Goal: Transaction & Acquisition: Purchase product/service

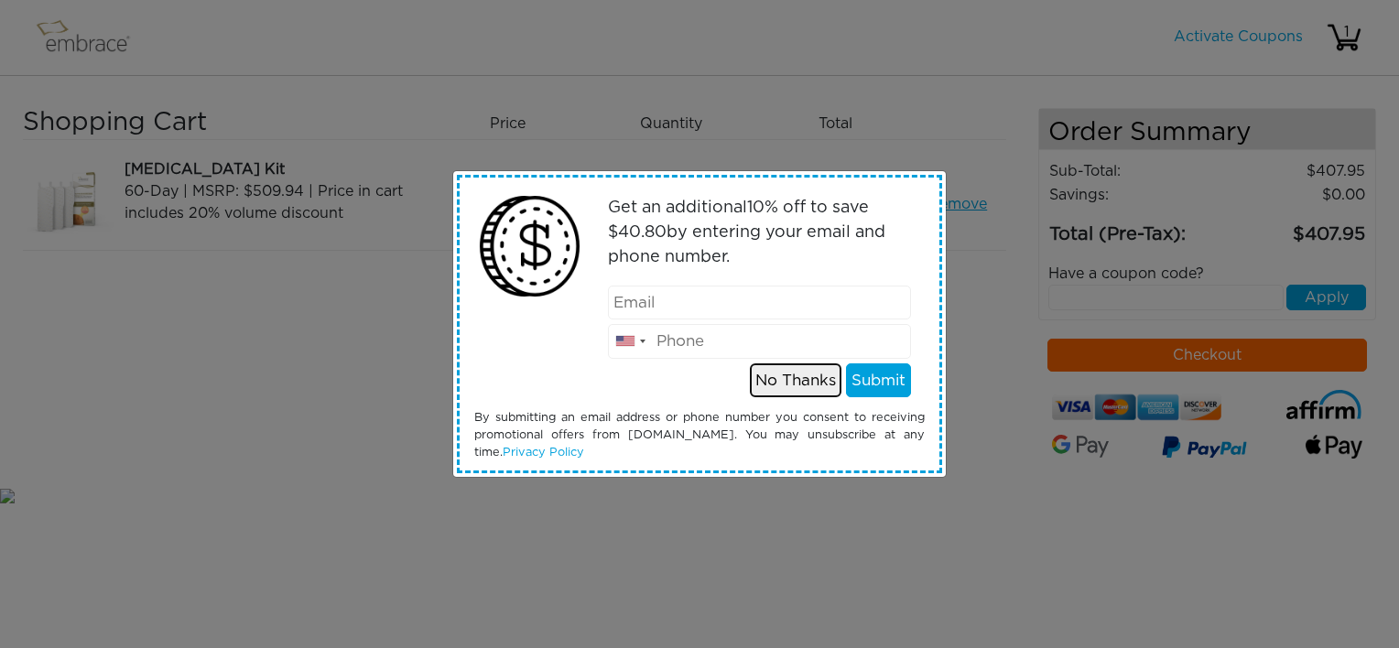
click at [808, 378] on button "No Thanks" at bounding box center [796, 380] width 92 height 35
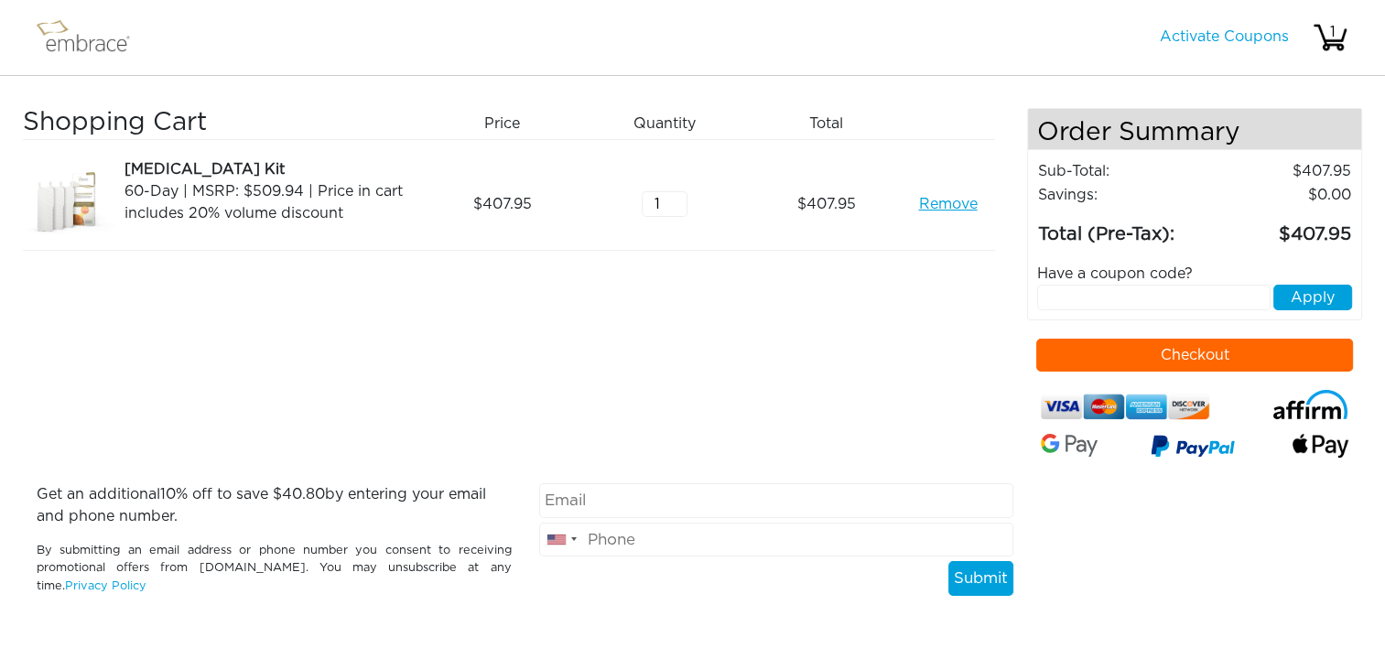
click at [1073, 355] on button "Checkout" at bounding box center [1194, 355] width 317 height 33
click at [935, 202] on link "Remove" at bounding box center [947, 204] width 59 height 22
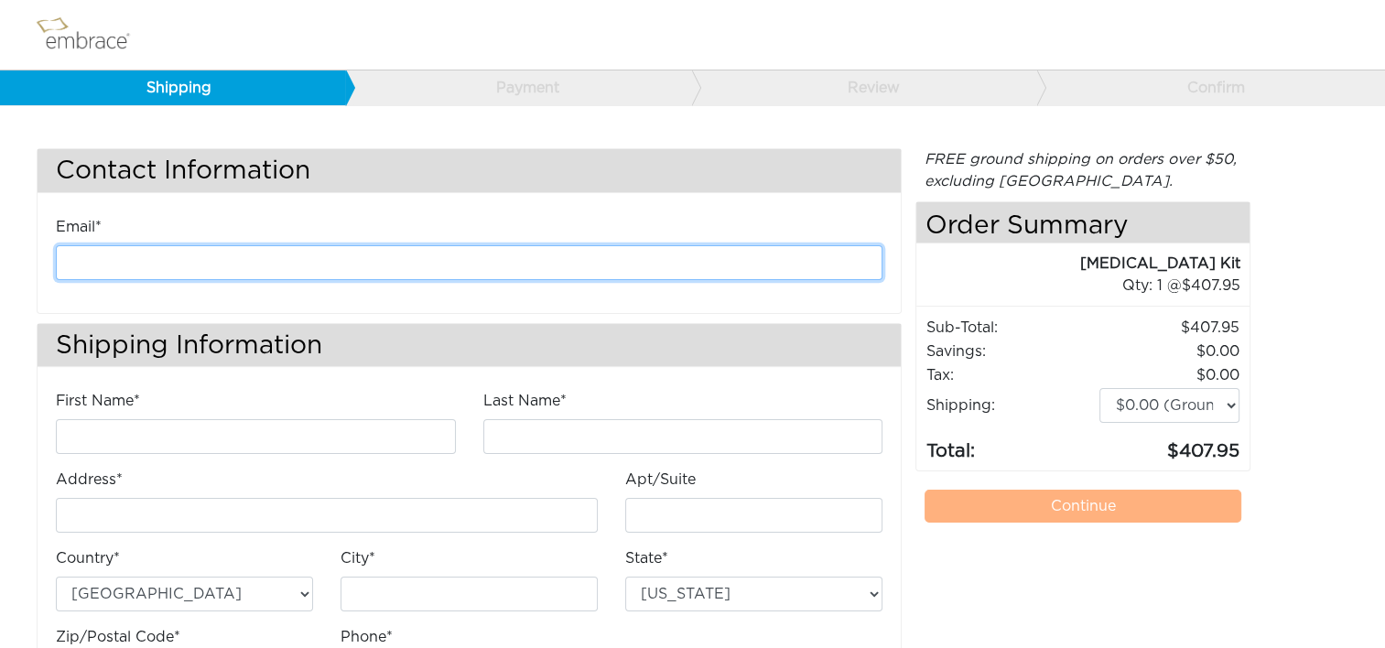
click at [460, 265] on input "email" at bounding box center [469, 262] width 827 height 35
type input "kanderson@diligenthealthsolutions.com"
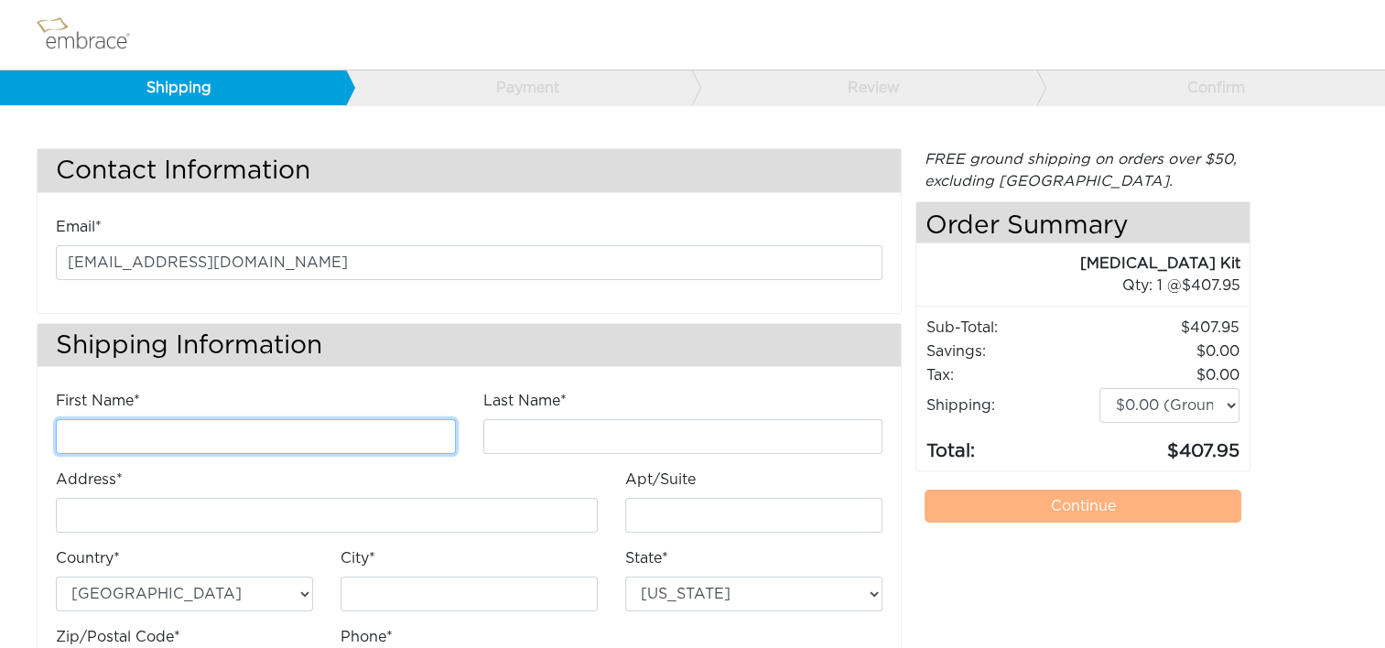
type input "Kathleen"
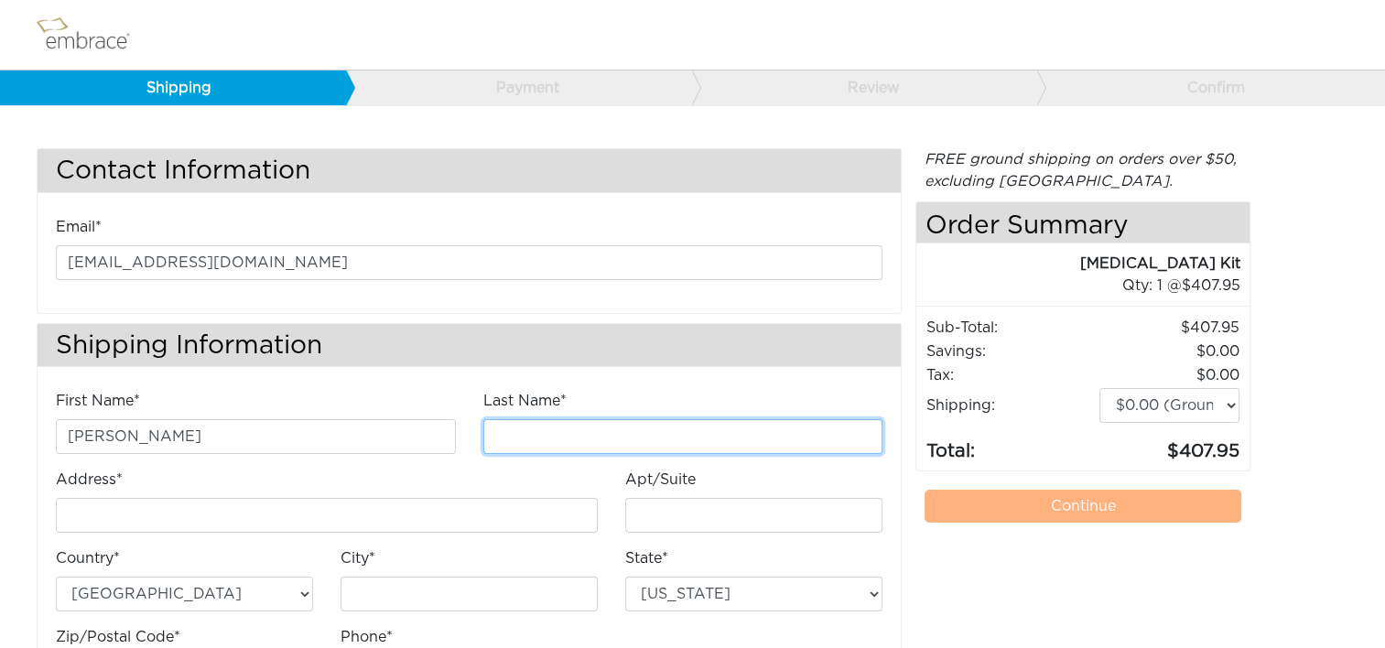
type input "Anderson"
type input "4200 Lafayette Center Drive"
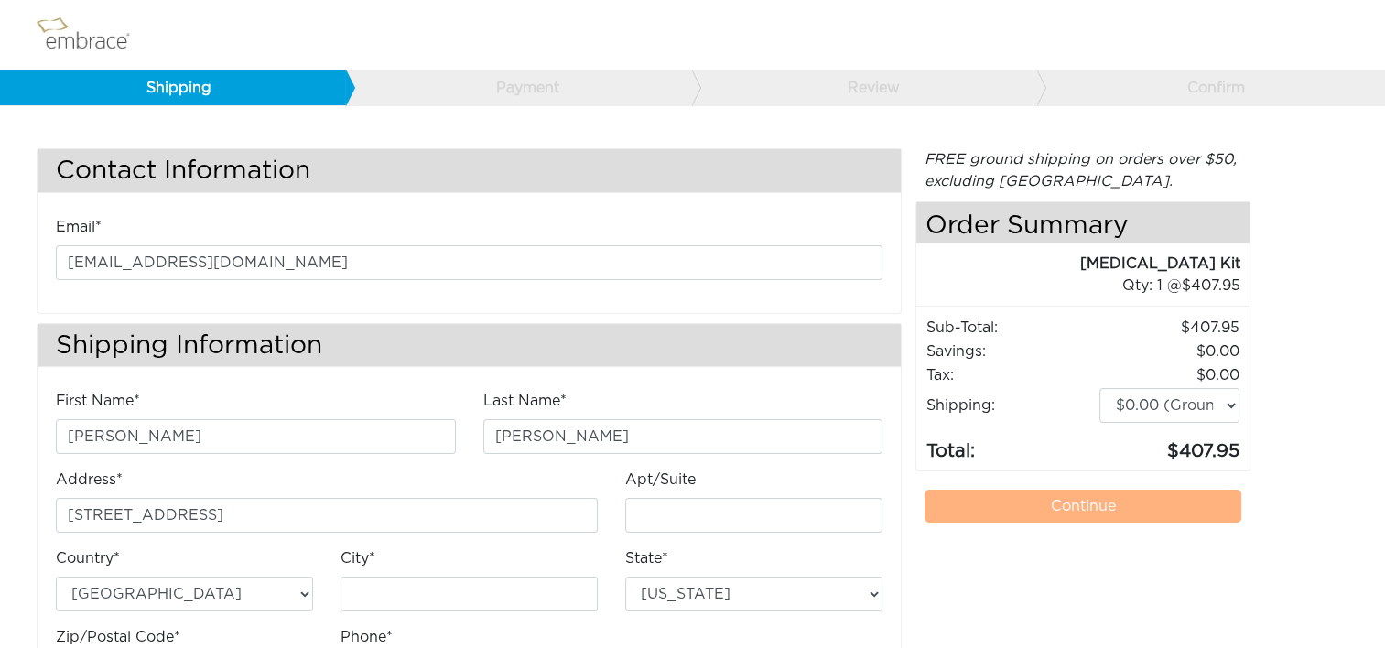
type input "E"
type input "Chantilly"
select select "VA"
type input "20151"
type input "7034490520"
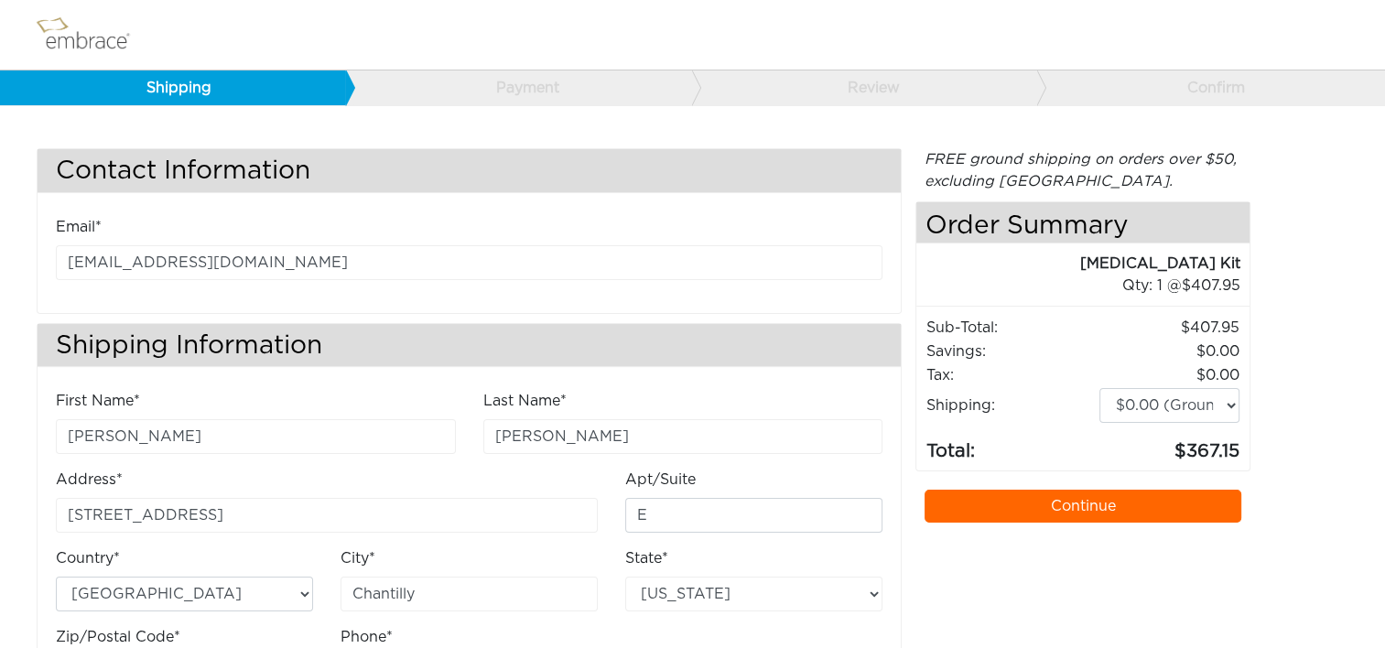
click at [1121, 507] on link "Continue" at bounding box center [1082, 506] width 317 height 33
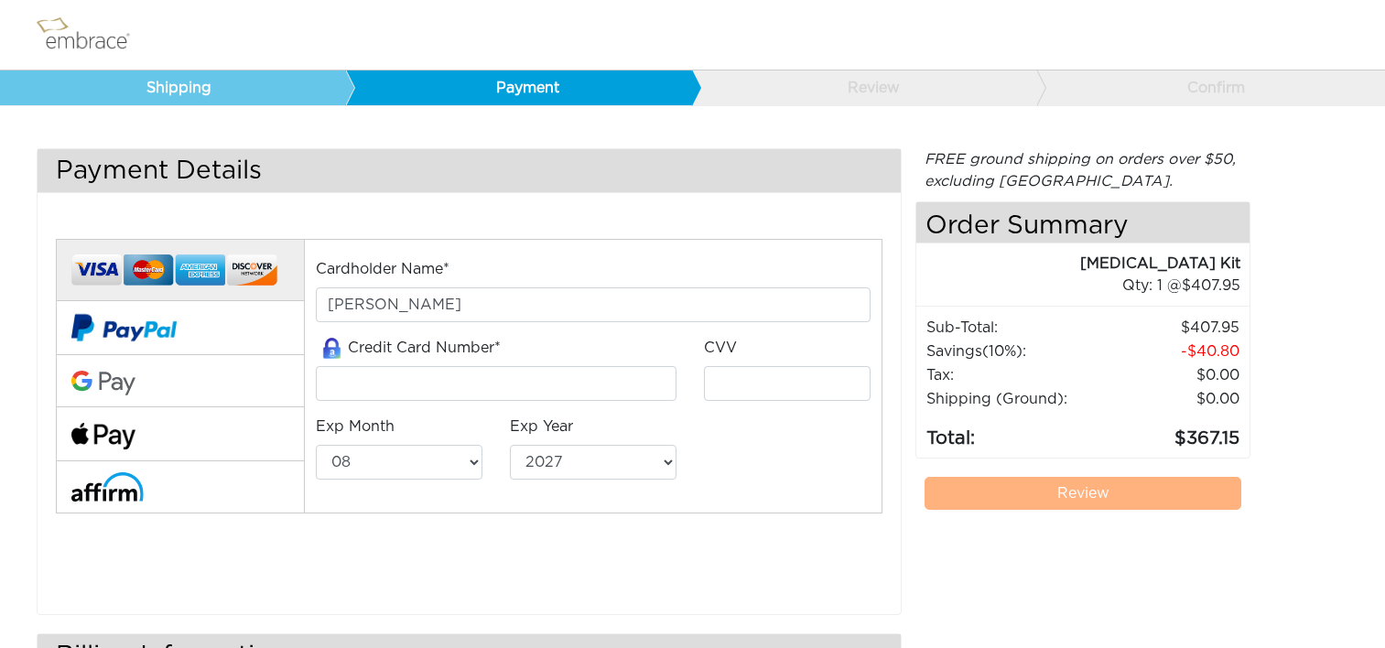
select select "8"
select select "2027"
